Goal: Information Seeking & Learning: Learn about a topic

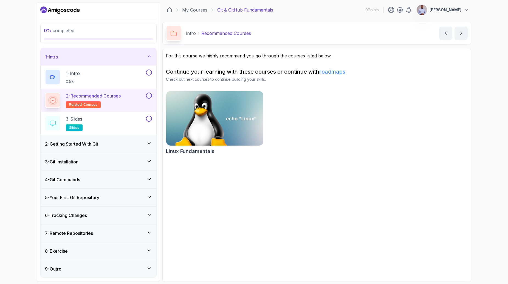
click at [217, 193] on section "For this course we highly recommend you go through the courses listed below. Co…" at bounding box center [316, 165] width 309 height 233
click at [77, 144] on h3 "2 - Getting Started With Git" at bounding box center [71, 143] width 53 height 7
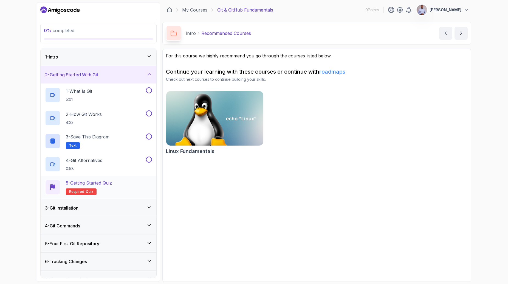
click at [82, 182] on p "5 - Getting Started Quiz" at bounding box center [89, 182] width 46 height 7
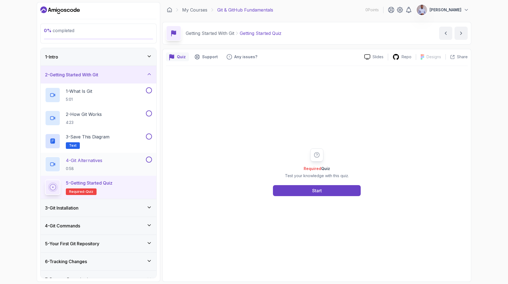
click at [83, 158] on p "4 - Git Alternatives" at bounding box center [84, 160] width 36 height 7
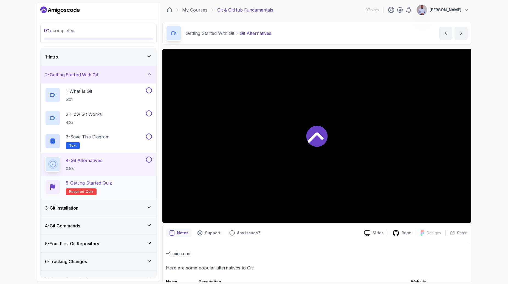
click at [83, 181] on p "5 - Getting Started Quiz" at bounding box center [89, 182] width 46 height 7
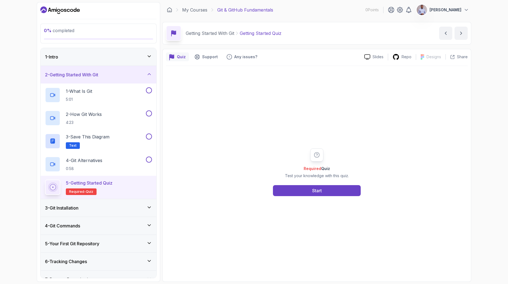
click at [17, 161] on div "0 % completed 1 - Intro 2 - Getting Started With Git 1 - What Is Git 5:01 2 - H…" at bounding box center [254, 142] width 508 height 284
